Goal: Transaction & Acquisition: Obtain resource

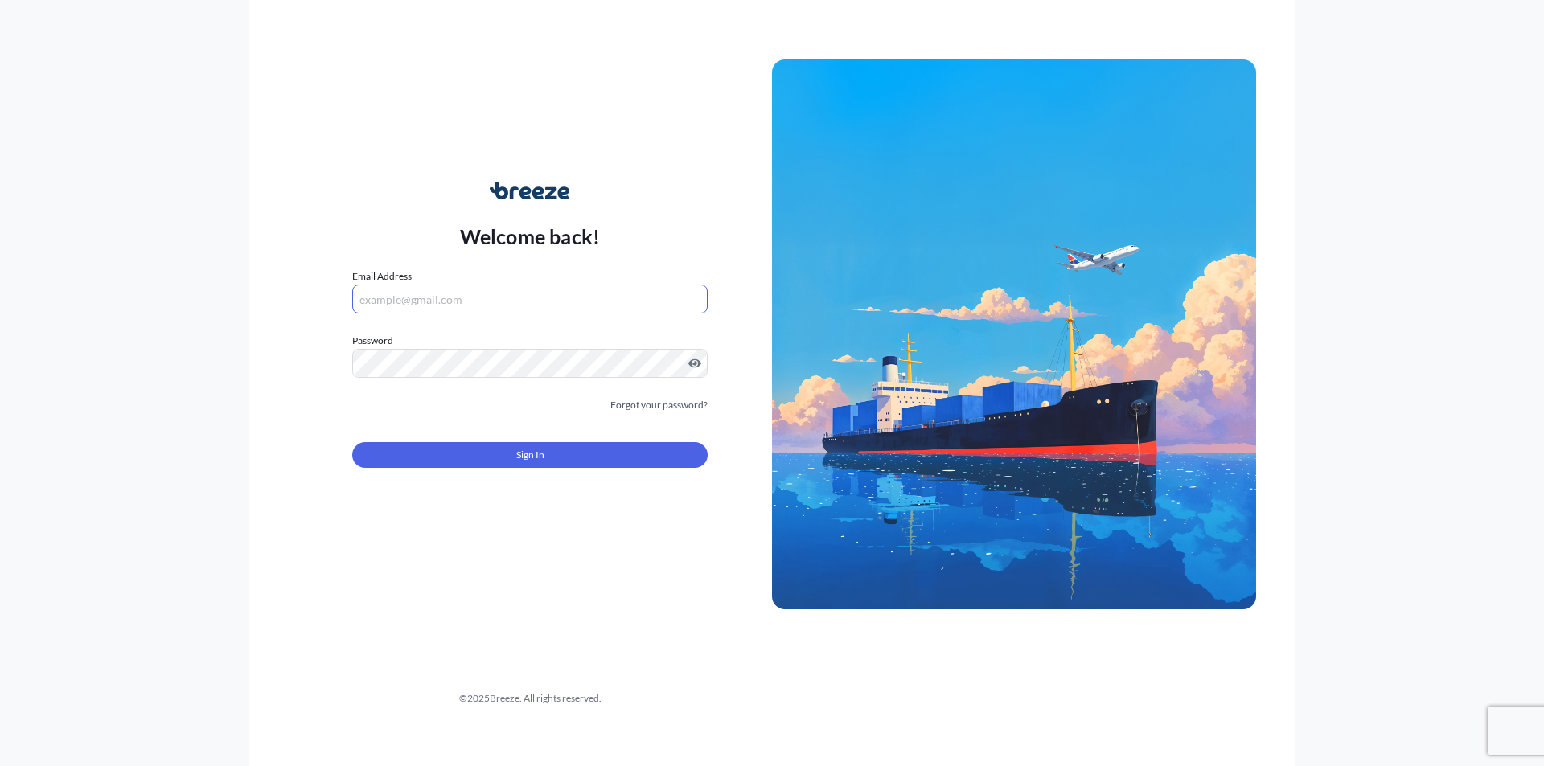
click at [428, 300] on input "Email Address" at bounding box center [529, 299] width 355 height 29
type input "A"
type input "s"
type input "[EMAIL_ADDRESS][DOMAIN_NAME]"
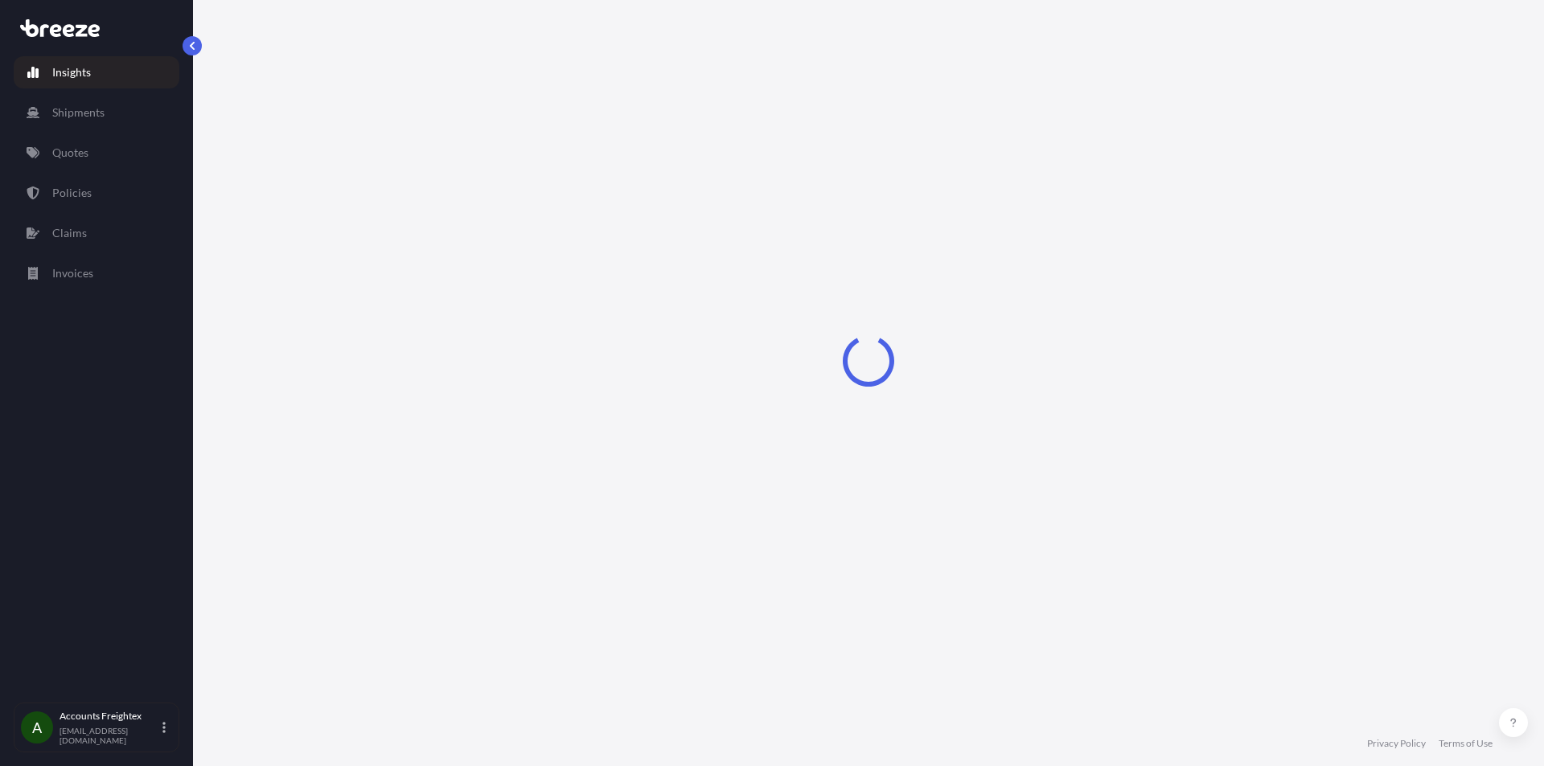
select select "2025"
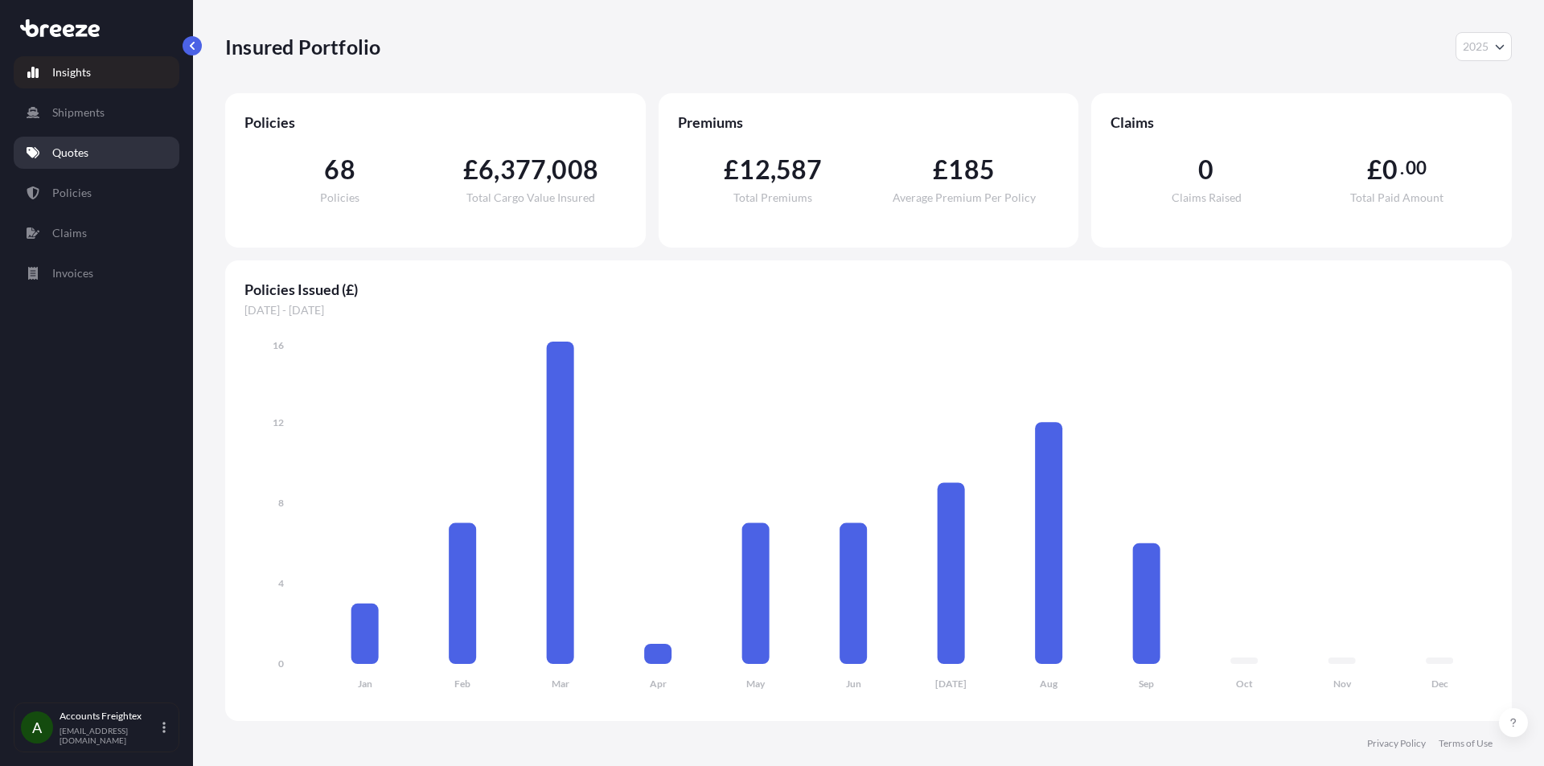
click at [64, 147] on p "Quotes" at bounding box center [70, 153] width 36 height 16
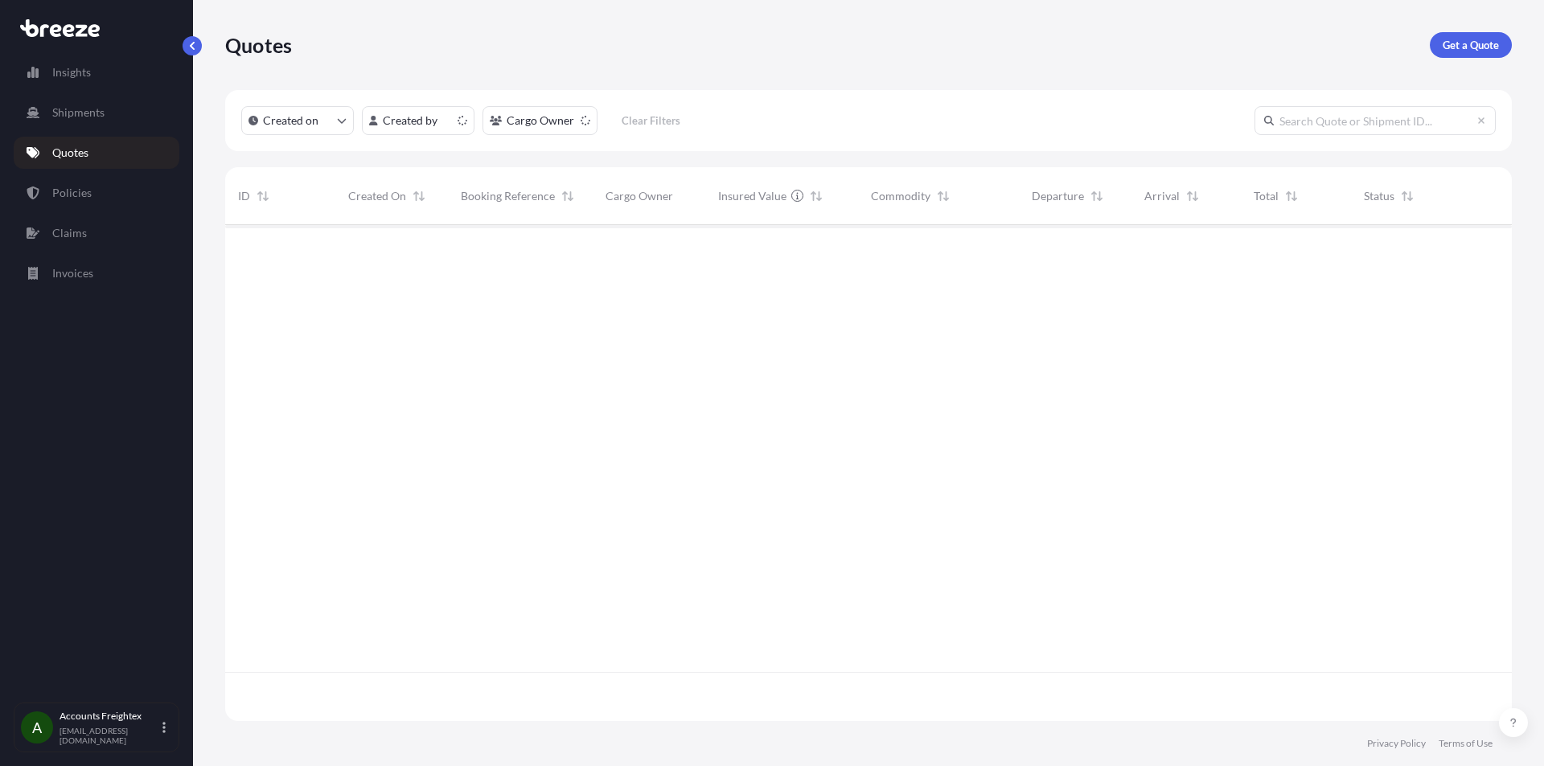
scroll to position [493, 1275]
click at [78, 155] on p "Quotes" at bounding box center [70, 153] width 36 height 16
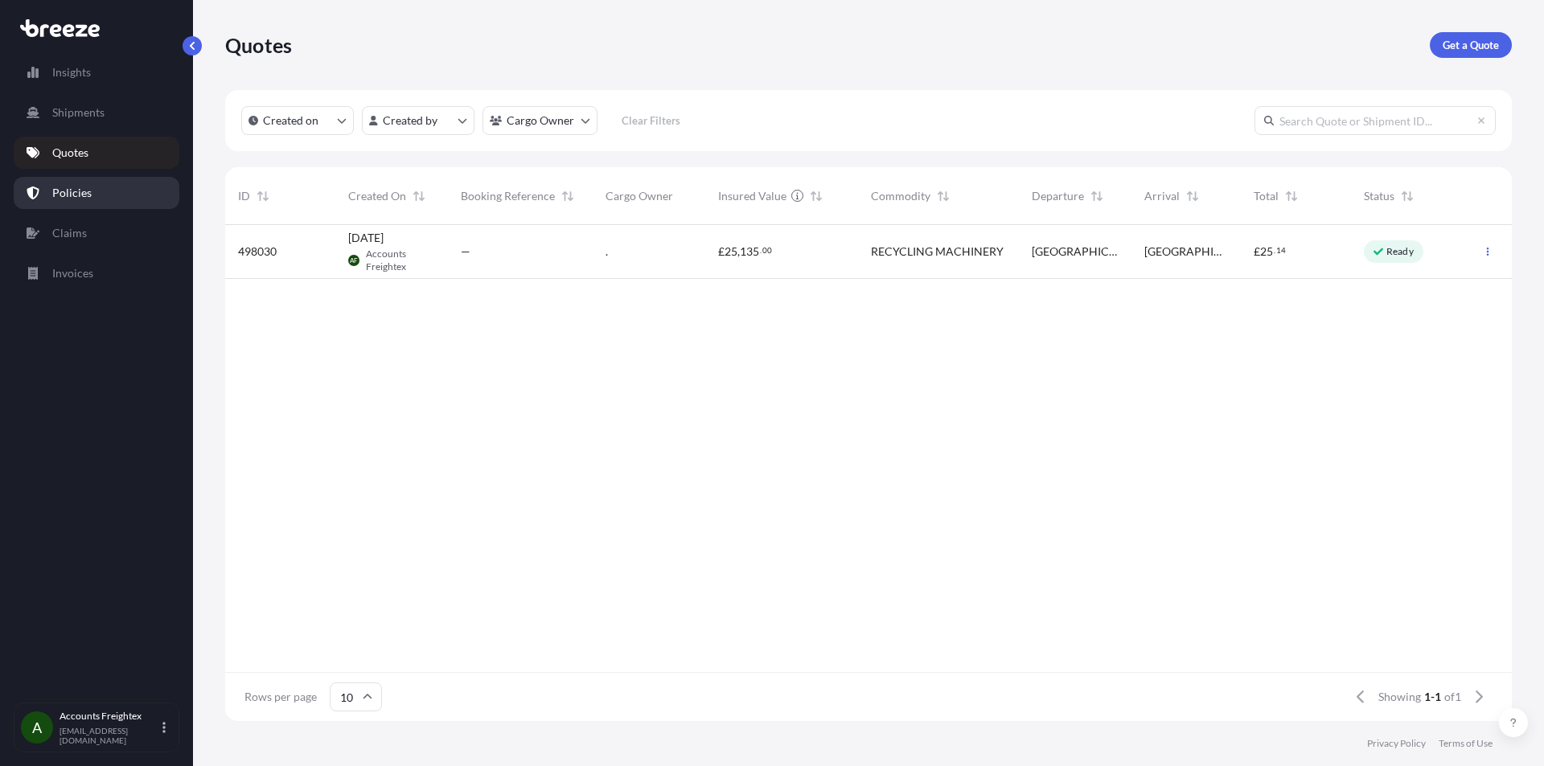
click at [80, 183] on link "Policies" at bounding box center [97, 193] width 166 height 32
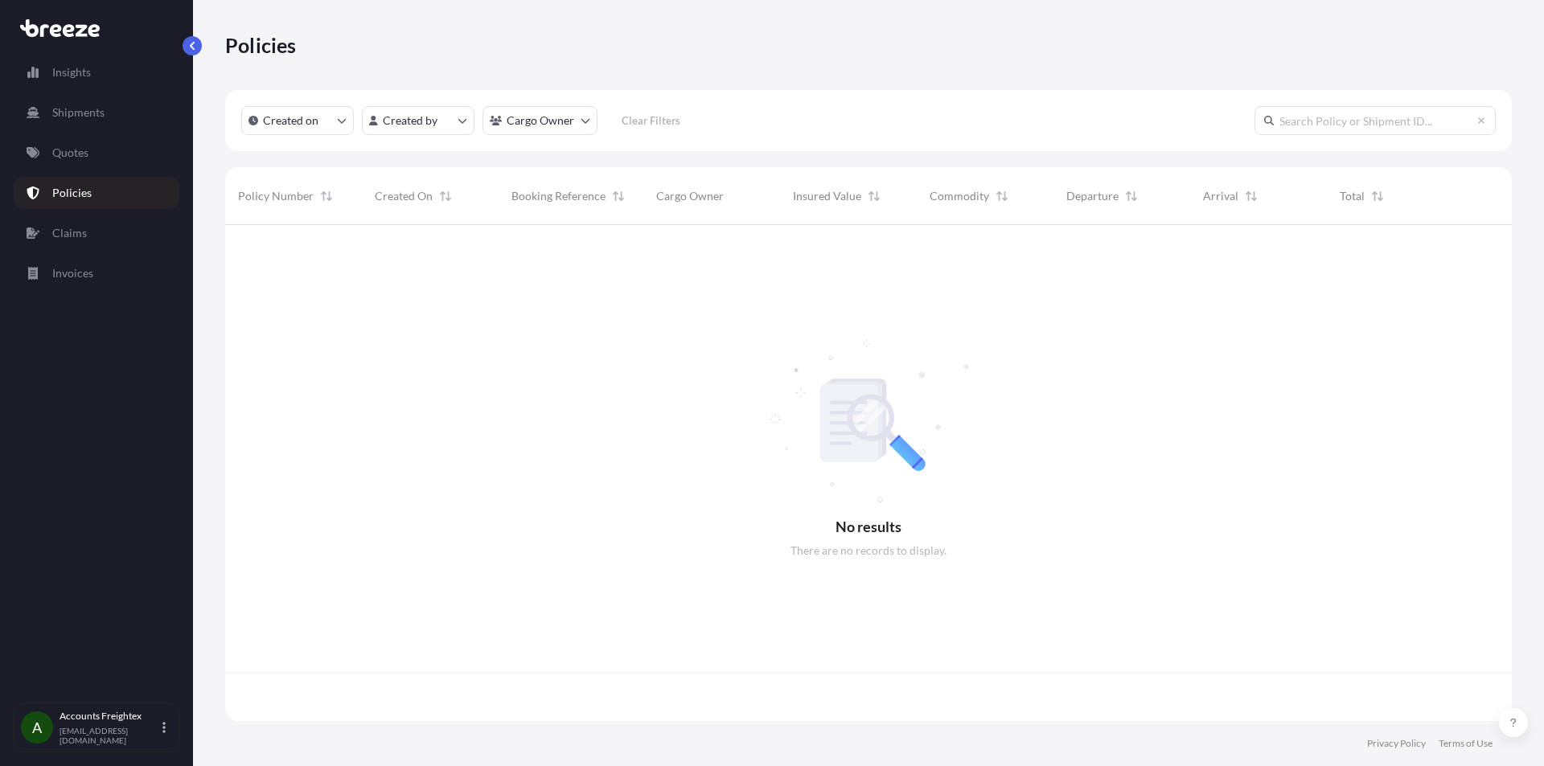
scroll to position [493, 1275]
click at [80, 191] on p "Policies" at bounding box center [71, 193] width 39 height 16
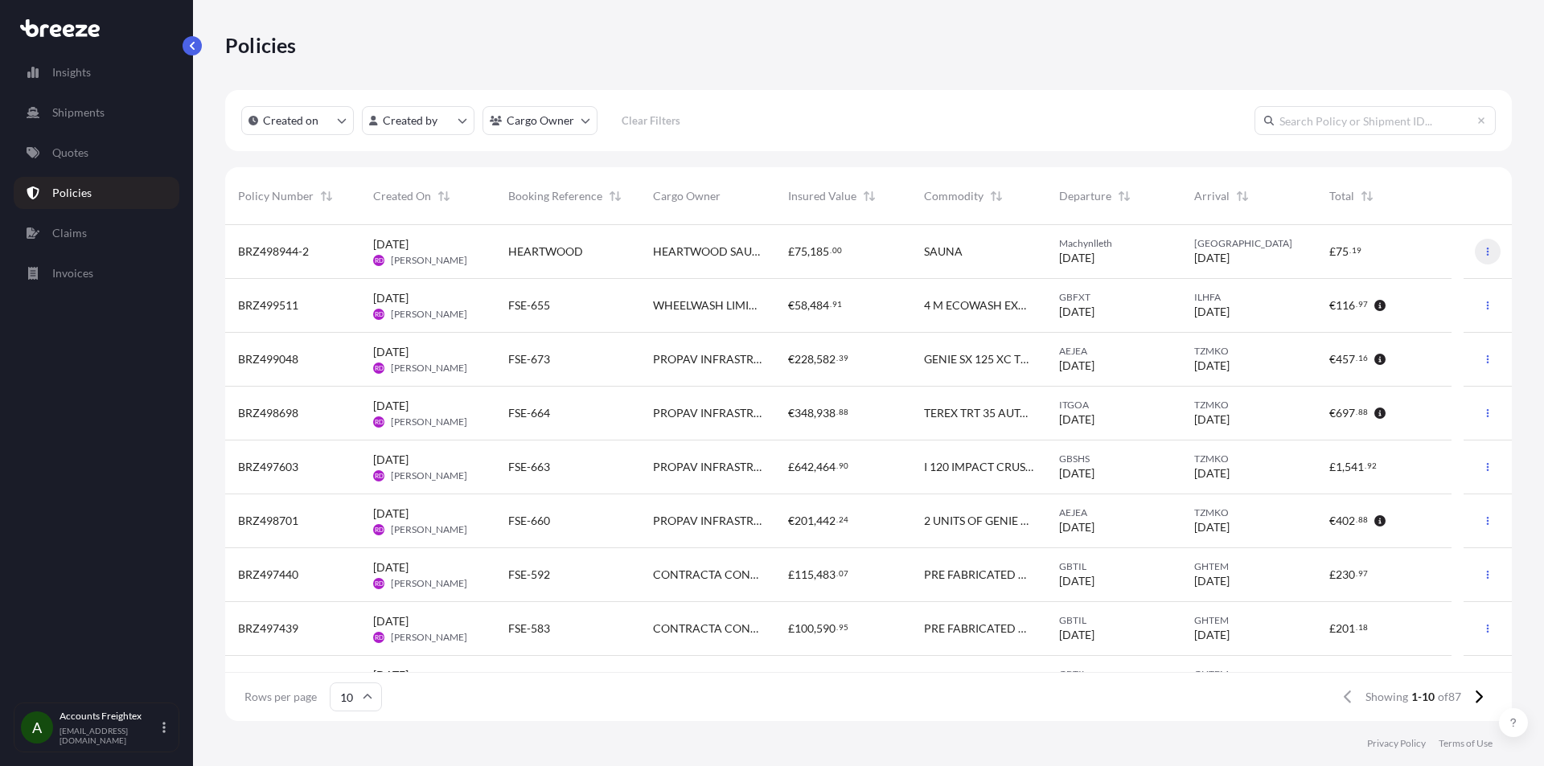
click at [1481, 249] on button "button" at bounding box center [1488, 252] width 26 height 26
click at [73, 156] on p "Quotes" at bounding box center [70, 153] width 36 height 16
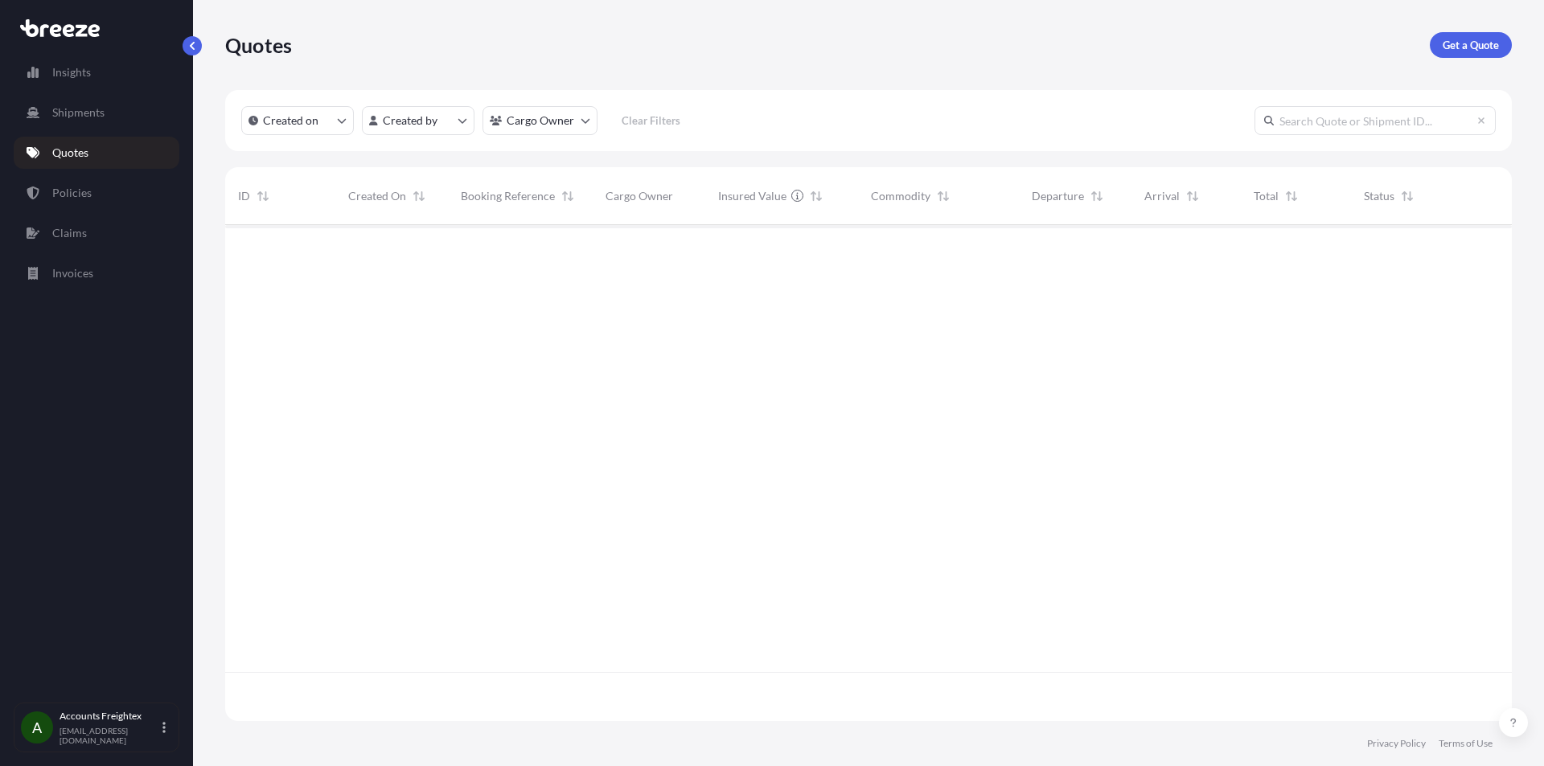
scroll to position [493, 1275]
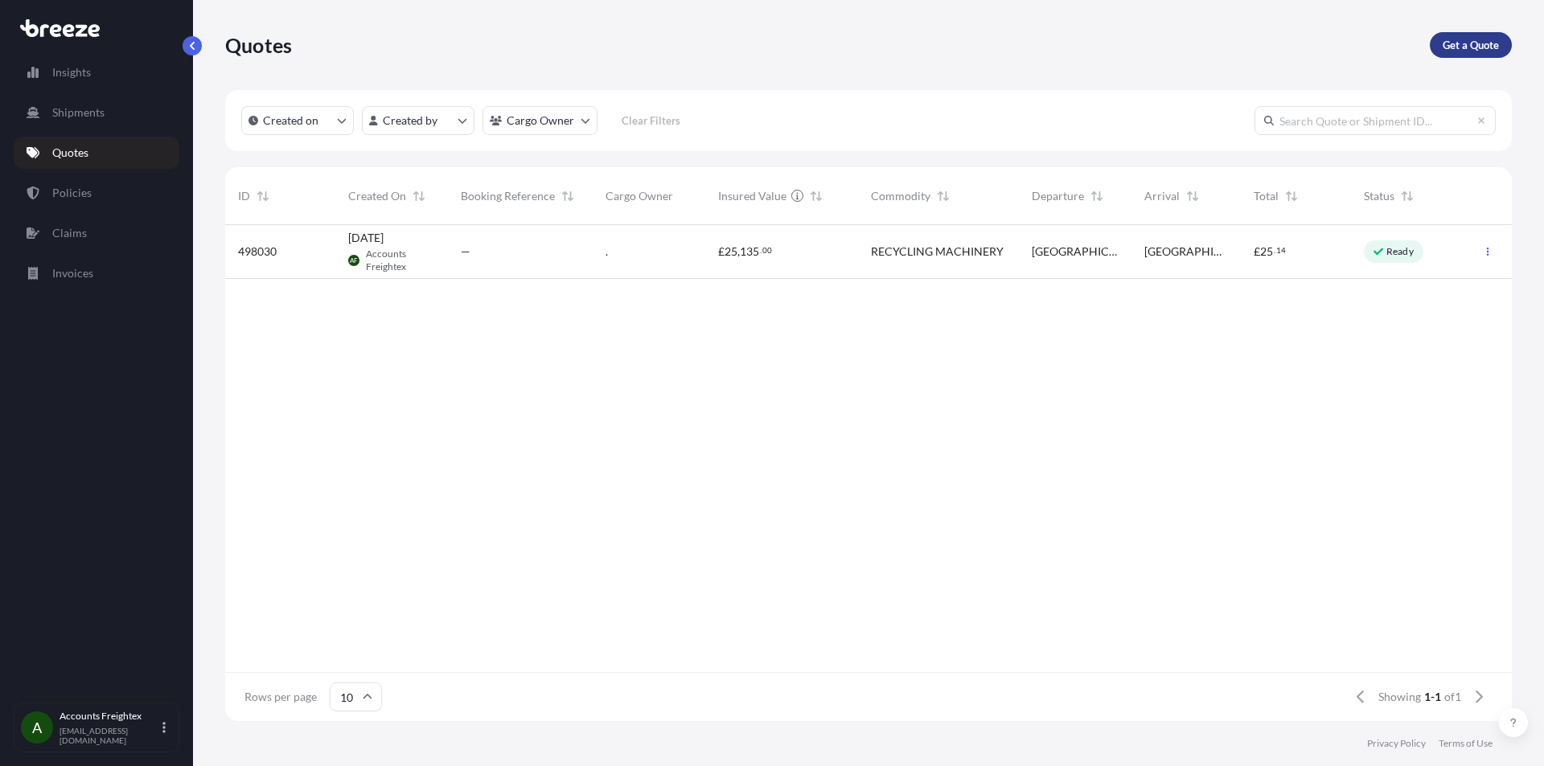
click at [1481, 45] on p "Get a Quote" at bounding box center [1471, 45] width 56 height 16
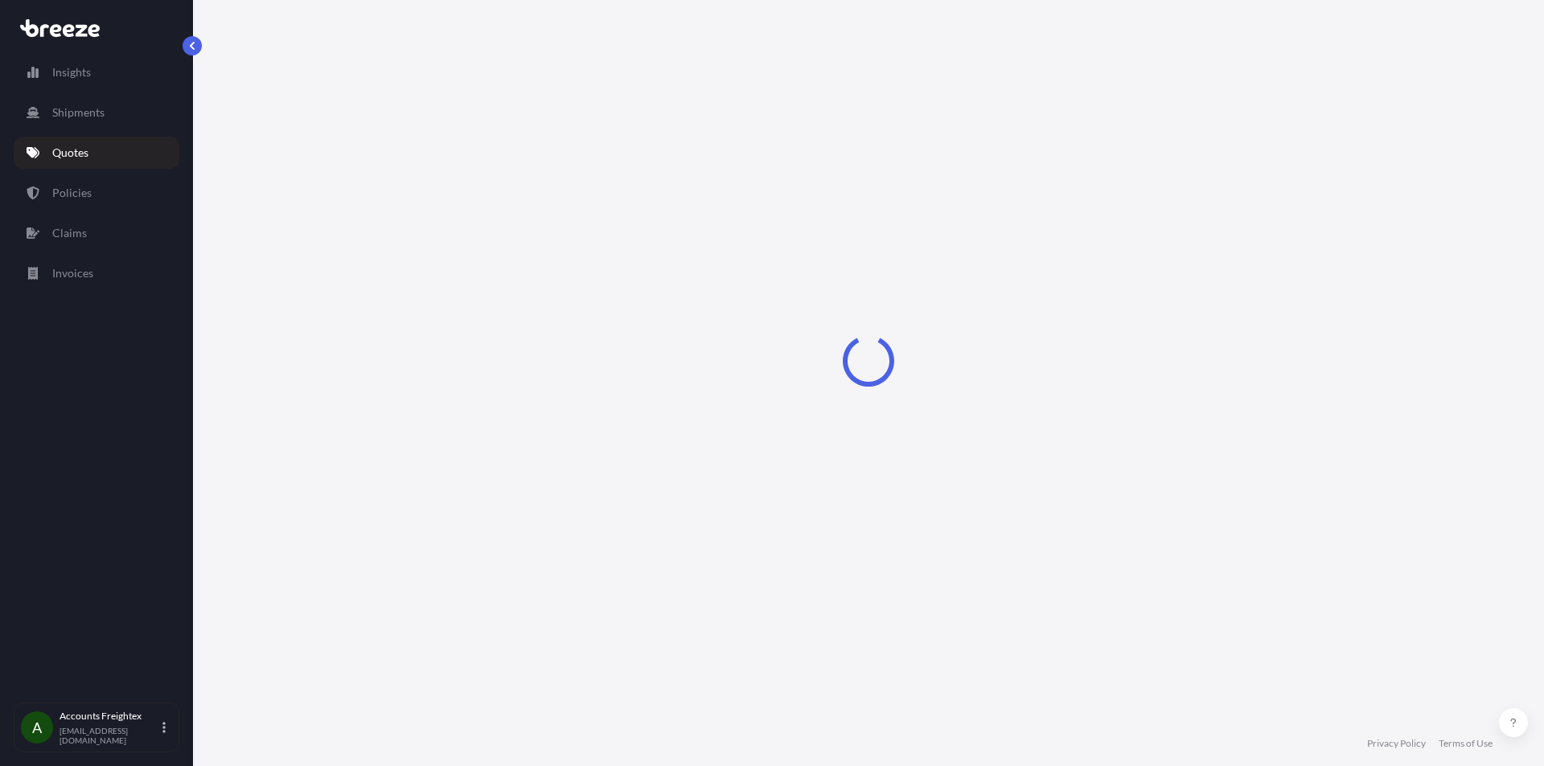
select select "Sea"
select select "1"
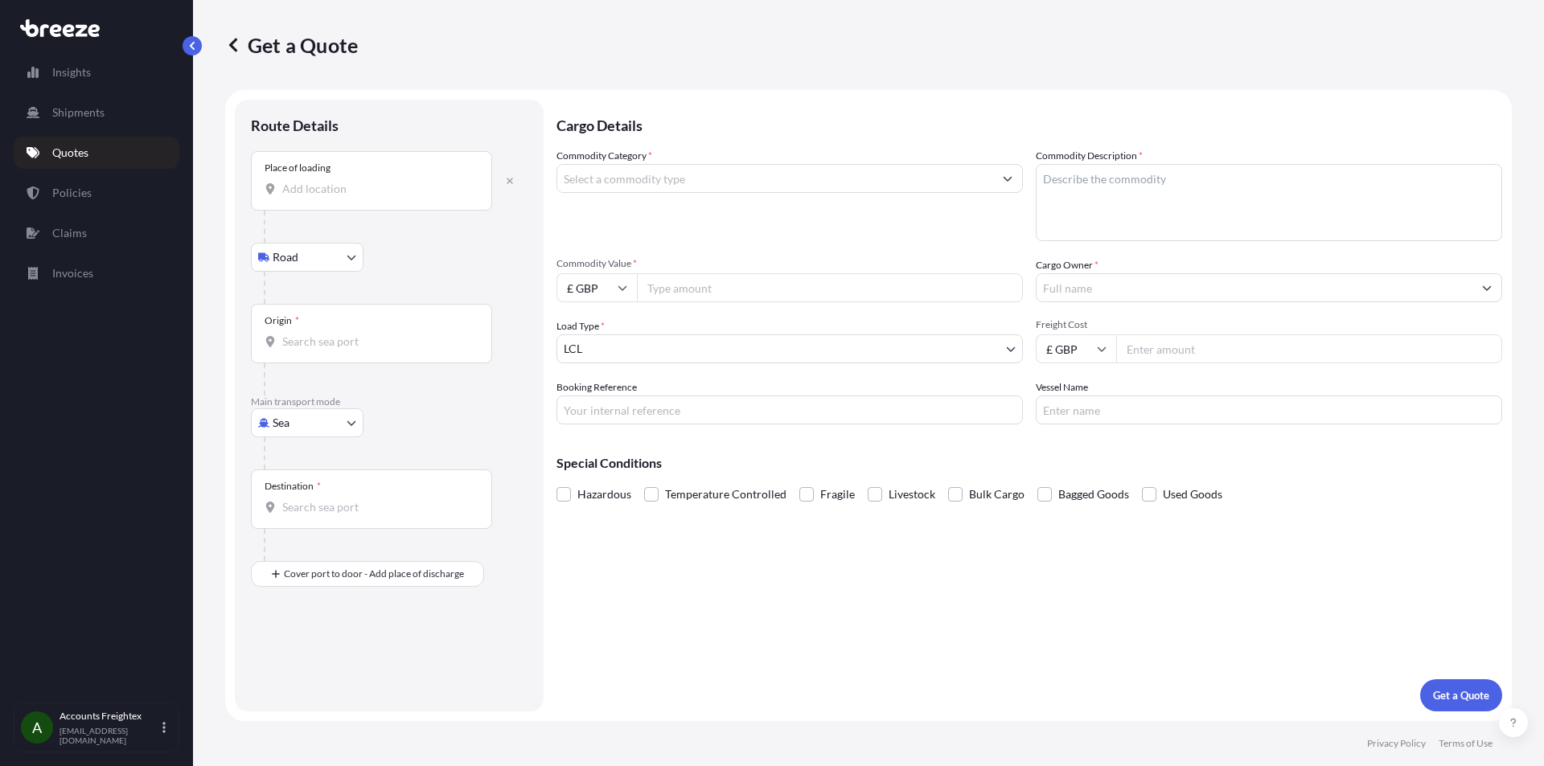
click at [316, 196] on input "Place of loading" at bounding box center [377, 189] width 190 height 16
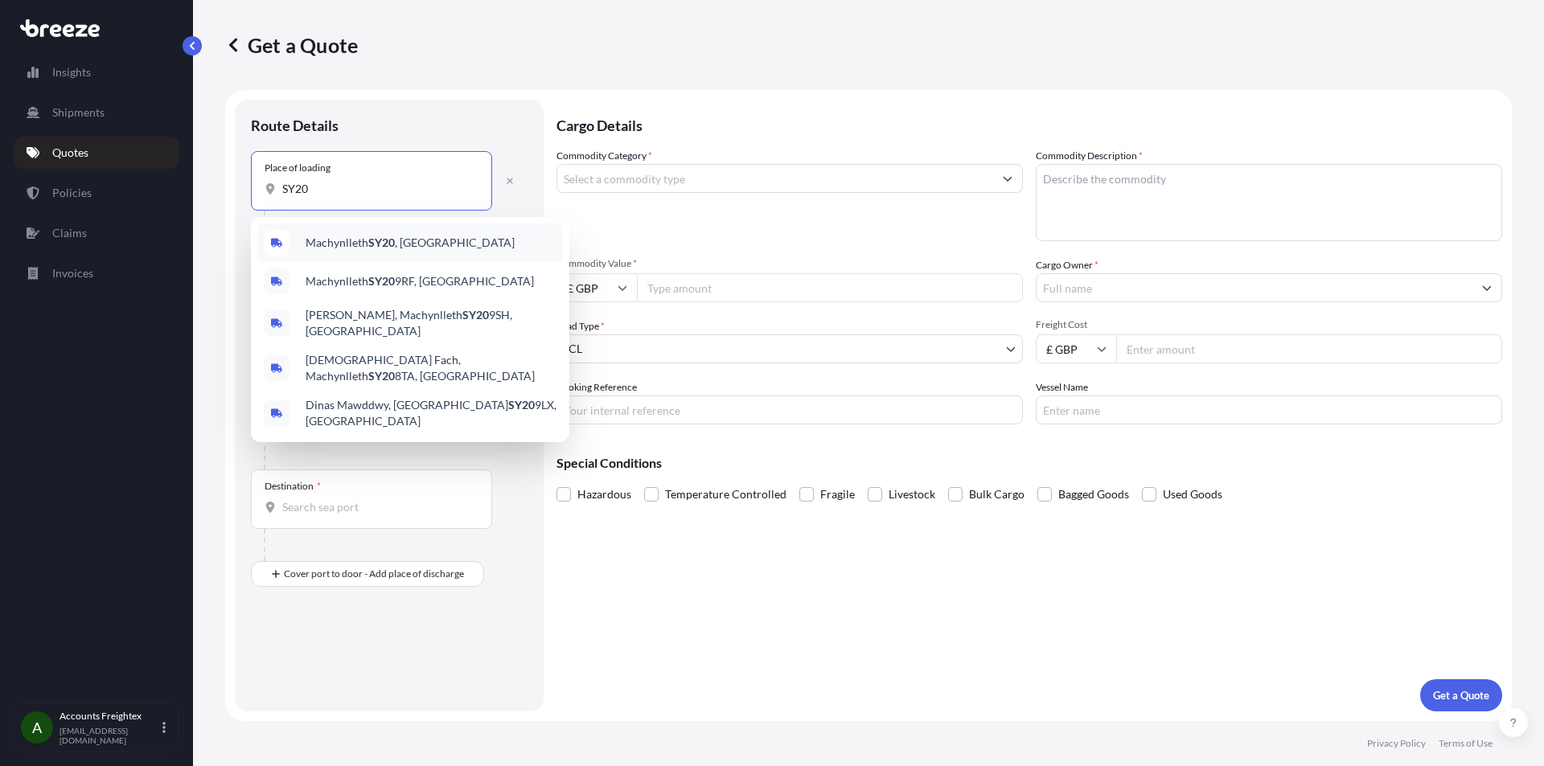
click at [335, 187] on input "SY20" at bounding box center [377, 189] width 190 height 16
type input "S"
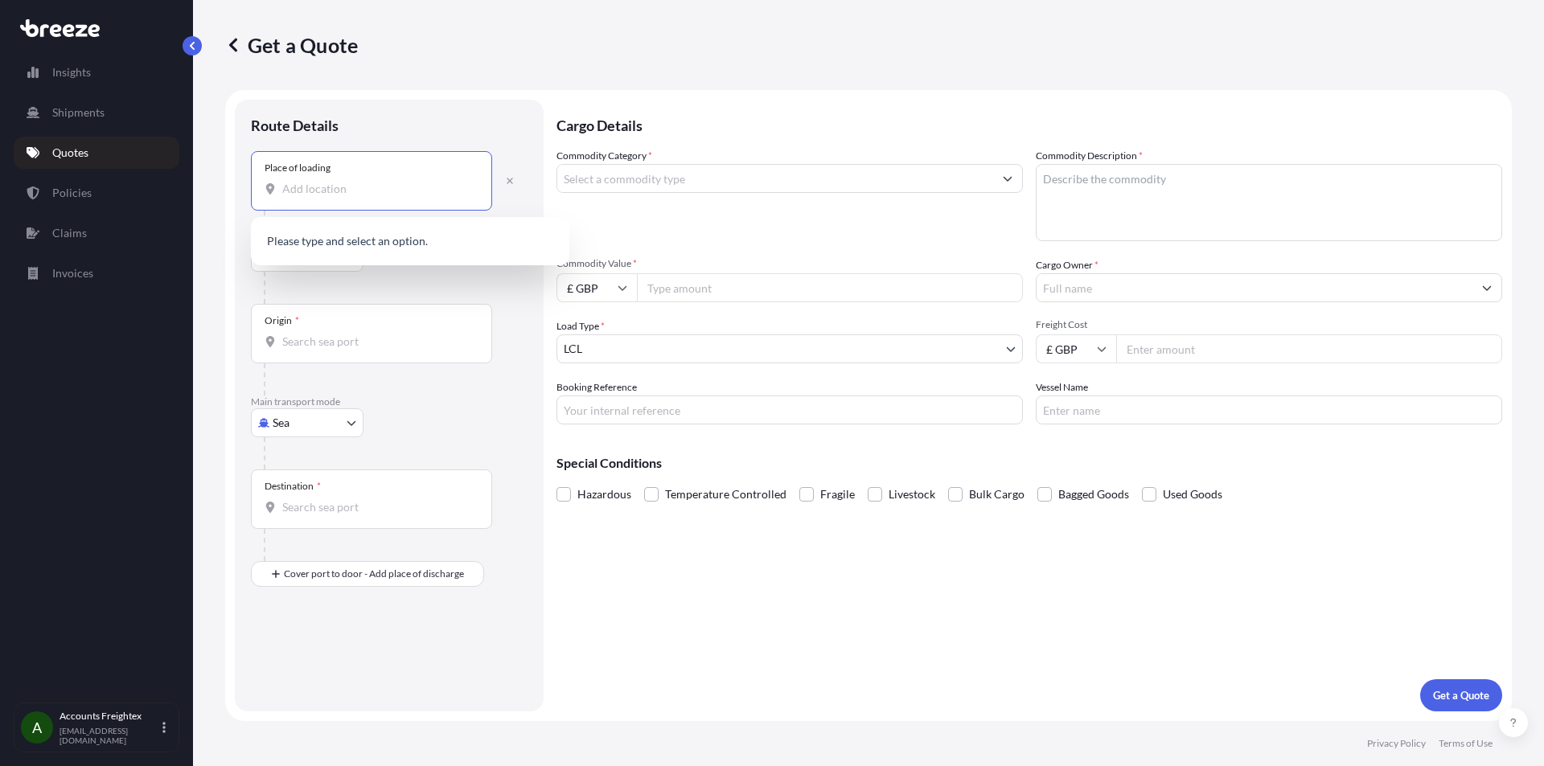
paste input "Glantwymyn Machynlleth SY20 8LD"
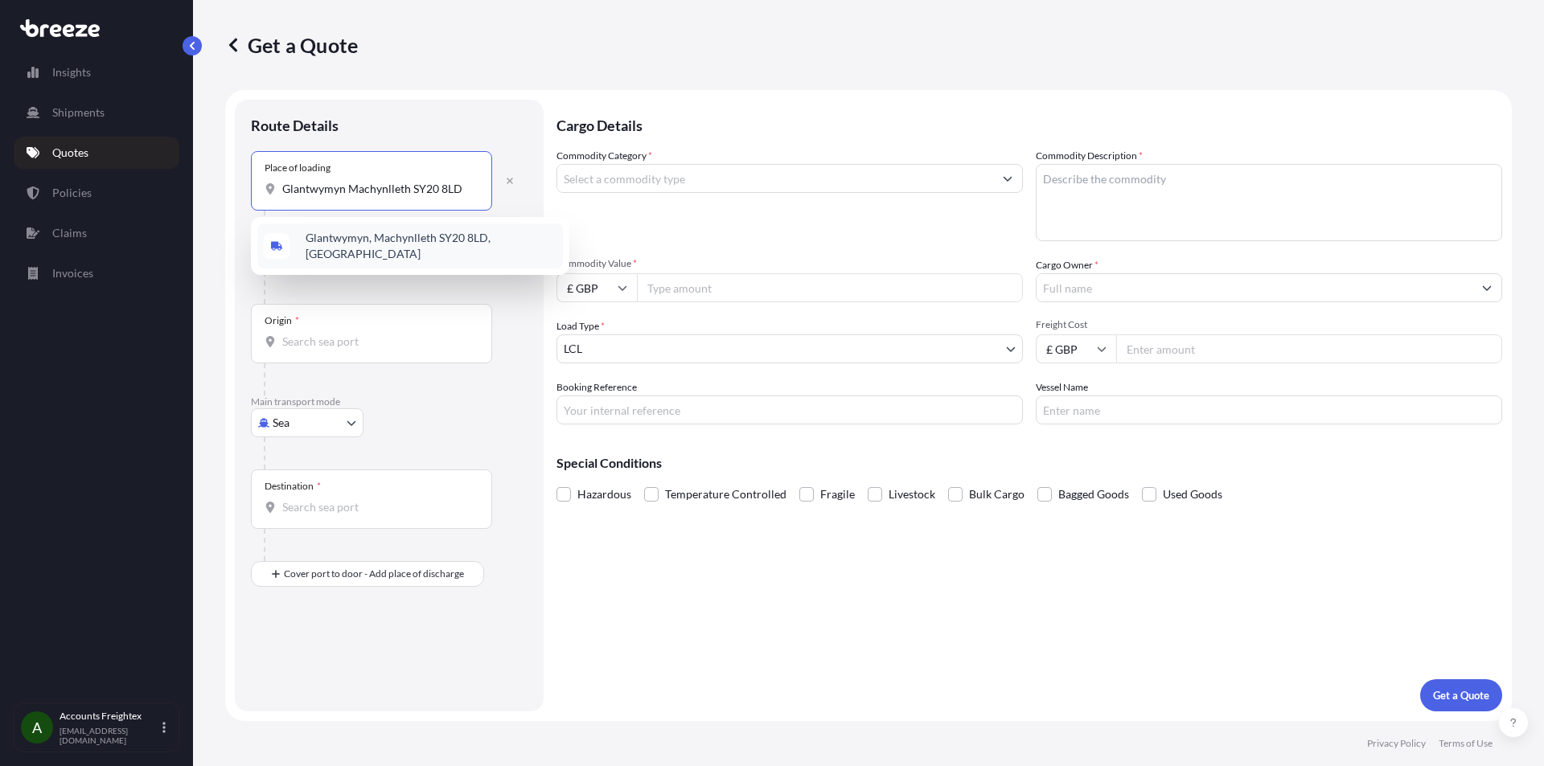
click at [326, 253] on div "Glantwymyn, Machynlleth SY20 8LD, [GEOGRAPHIC_DATA]" at bounding box center [410, 246] width 306 height 45
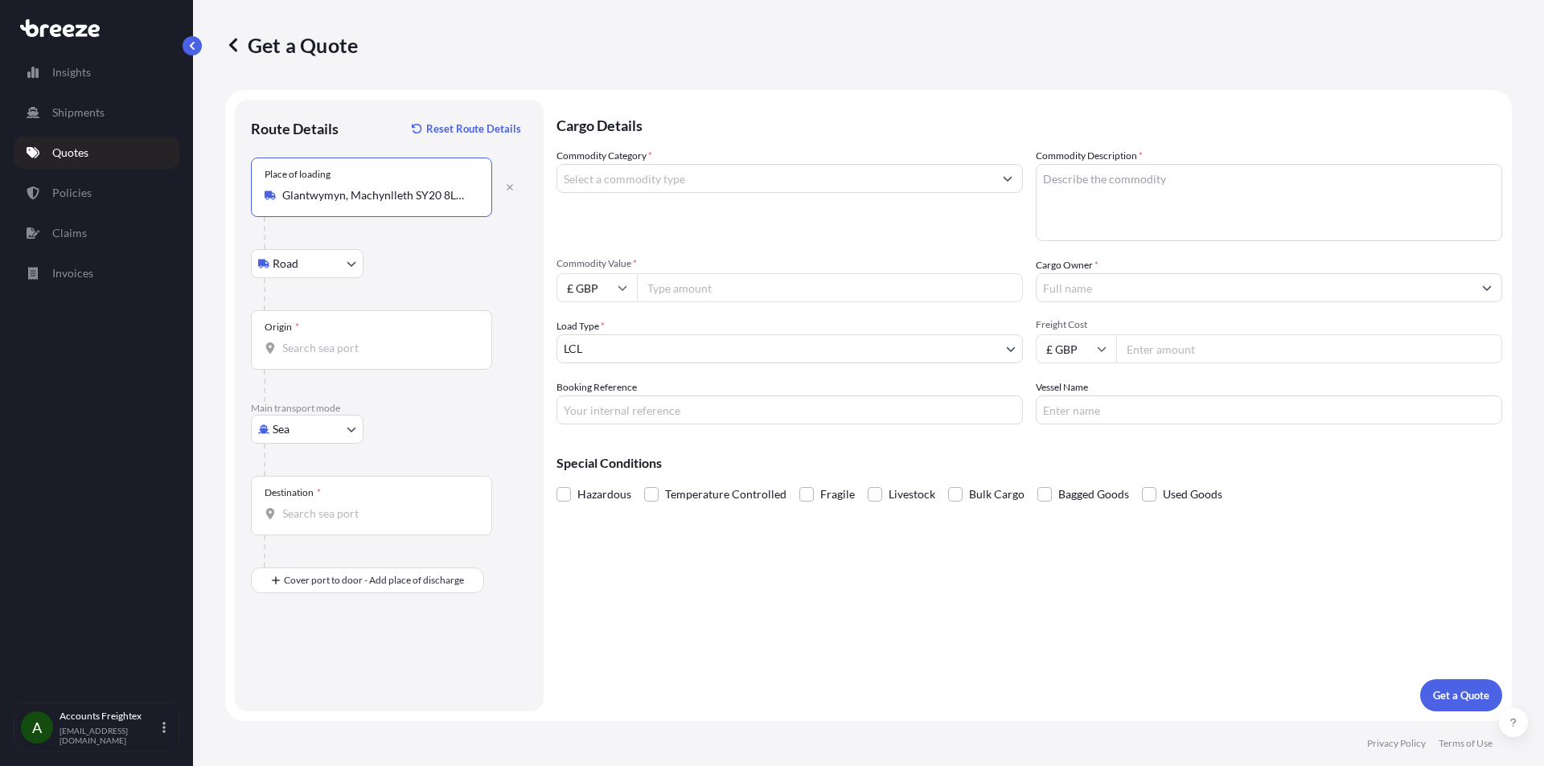
type input "Glantwymyn, Machynlleth SY20 8LD, [GEOGRAPHIC_DATA]"
click at [339, 437] on body "0 options available. 1 option available. Insights Shipments Quotes Policies Cla…" at bounding box center [772, 383] width 1544 height 766
click at [310, 537] on div "Road" at bounding box center [307, 529] width 100 height 29
select select "Road"
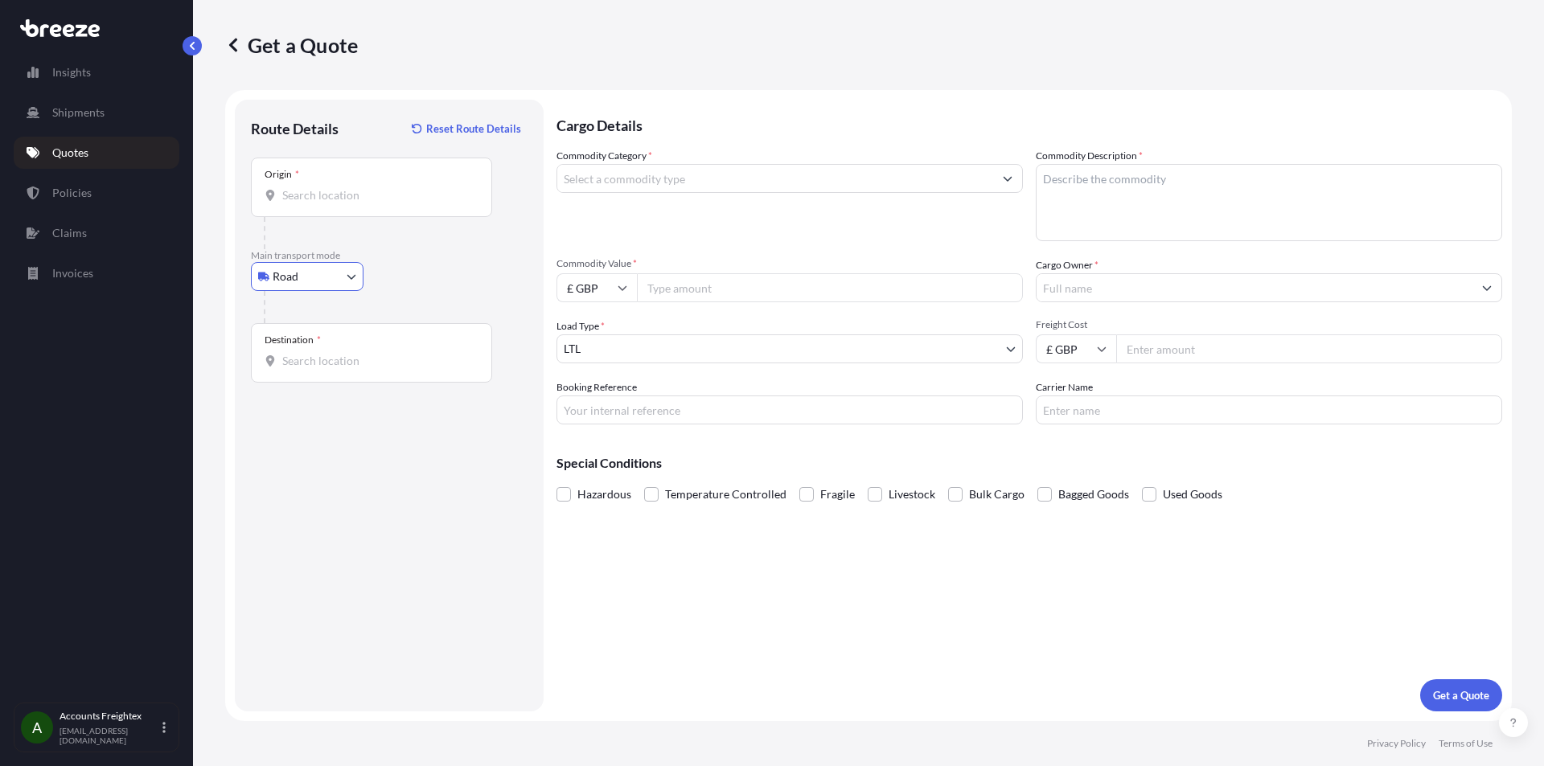
click at [336, 335] on div "Destination *" at bounding box center [371, 353] width 241 height 60
click at [336, 353] on input "Destination *" at bounding box center [377, 361] width 190 height 16
click at [327, 359] on input "Destination * Please select a destination" at bounding box center [377, 361] width 190 height 16
paste input "Rte Suisse 101, 1296 [GEOGRAPHIC_DATA], [GEOGRAPHIC_DATA]"
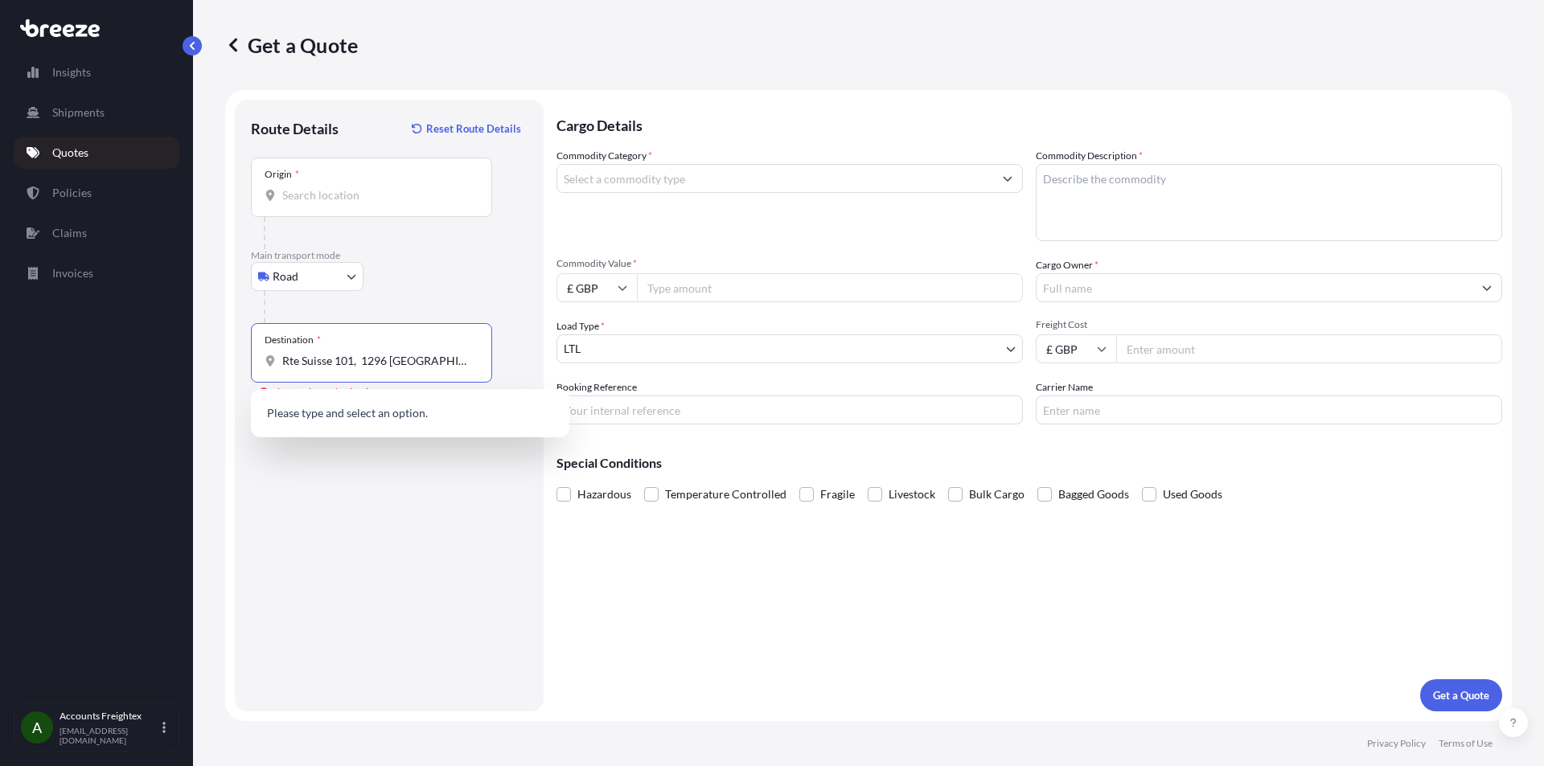
scroll to position [0, 18]
click at [394, 410] on span "[STREET_ADDRESS]" at bounding box center [356, 415] width 101 height 16
type input "[STREET_ADDRESS]"
click at [407, 420] on b "[STREET_ADDRESS]" at bounding box center [356, 415] width 101 height 14
